Goal: Check status: Check status

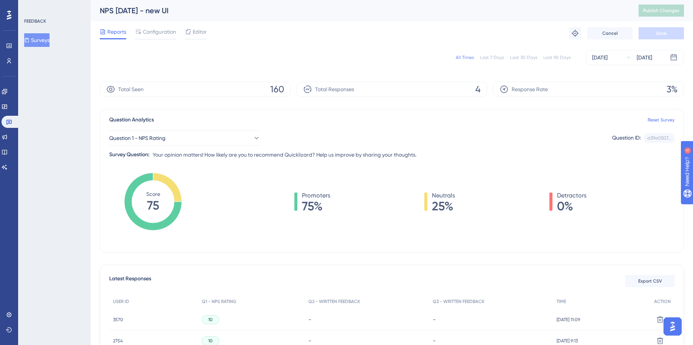
click at [476, 91] on span "4" at bounding box center [477, 89] width 5 height 12
click at [476, 90] on span "4" at bounding box center [477, 89] width 5 height 12
click at [10, 117] on link at bounding box center [11, 122] width 18 height 12
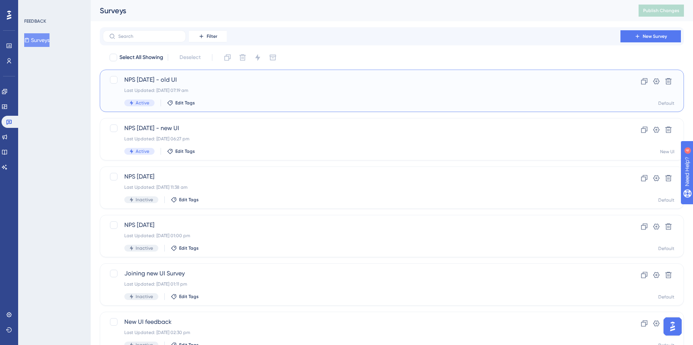
click at [220, 102] on div "Active Edit Tags" at bounding box center [361, 102] width 475 height 7
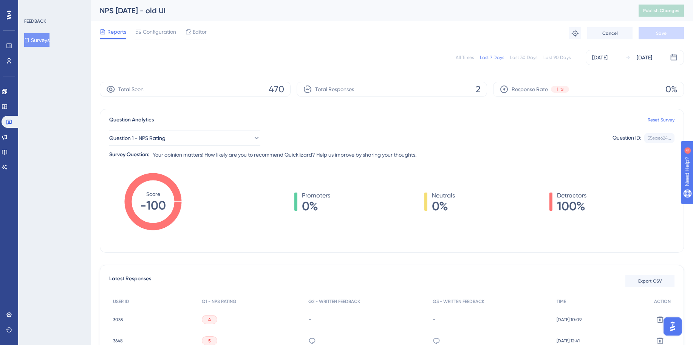
click at [467, 57] on div "All Times" at bounding box center [465, 57] width 18 height 6
